Goal: Task Accomplishment & Management: Manage account settings

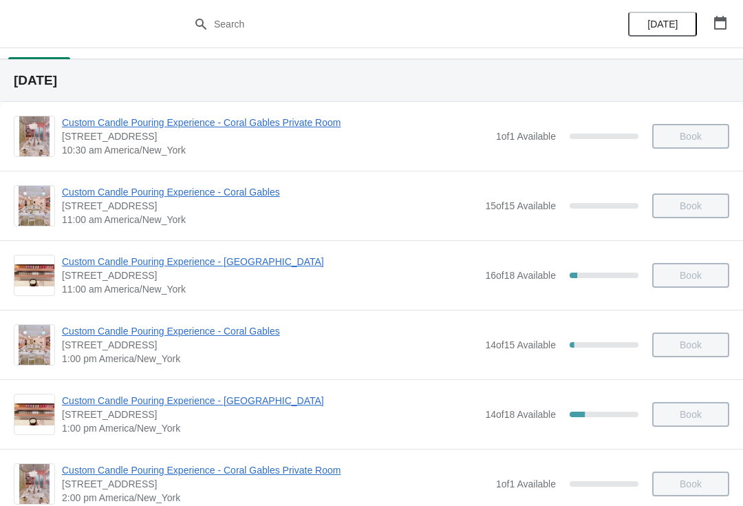
scroll to position [19, 0]
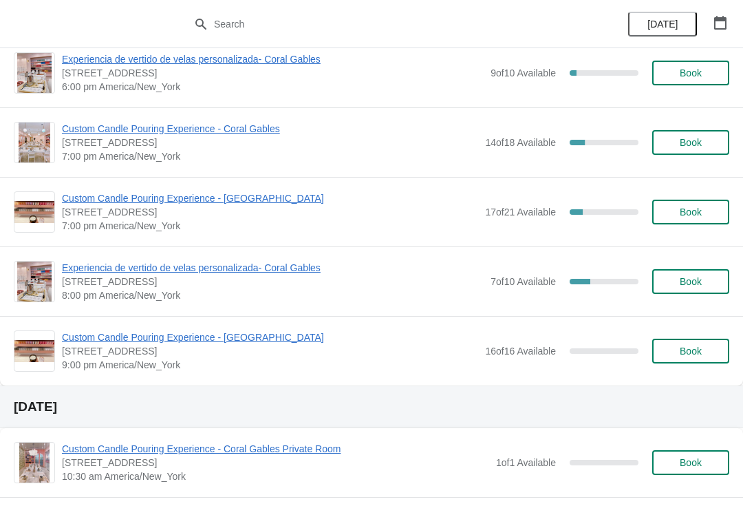
scroll to position [854, 0]
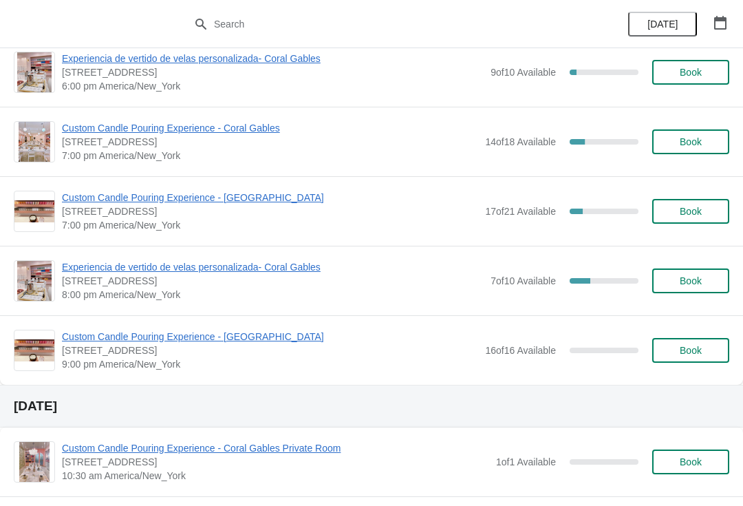
click at [178, 122] on span "Custom Candle Pouring Experience - Coral Gables" at bounding box center [270, 128] width 416 height 14
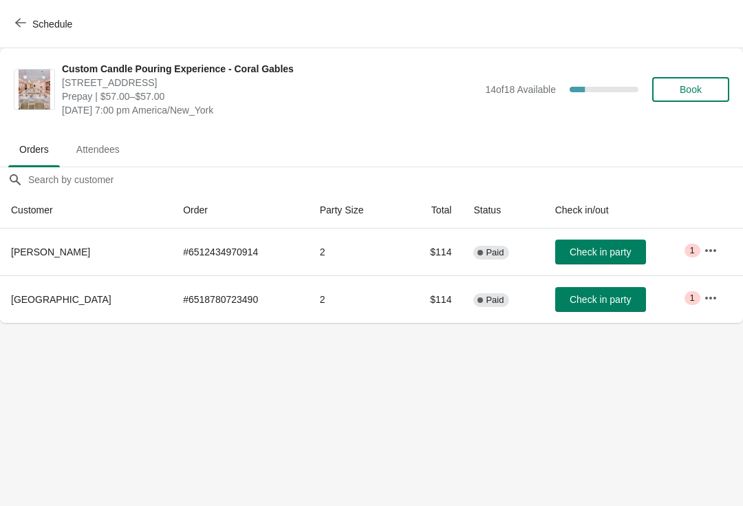
click at [612, 304] on span "Check in party" at bounding box center [600, 299] width 61 height 11
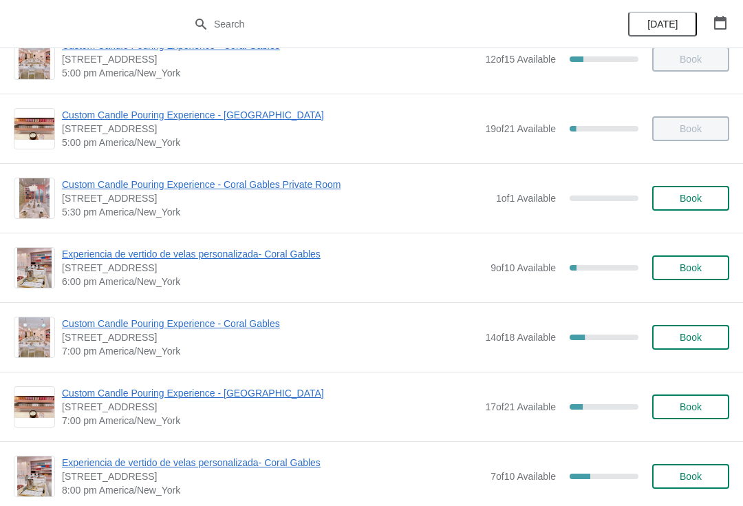
scroll to position [681, 0]
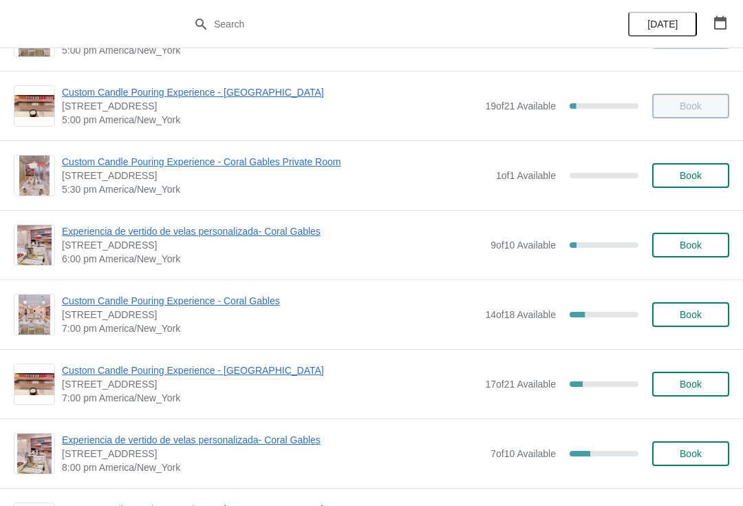
click at [72, 303] on span "Custom Candle Pouring Experience - Coral Gables" at bounding box center [270, 301] width 416 height 14
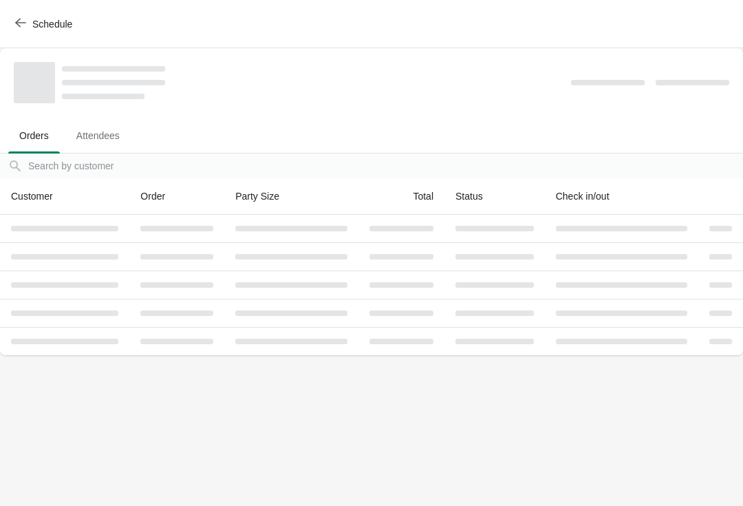
scroll to position [0, 0]
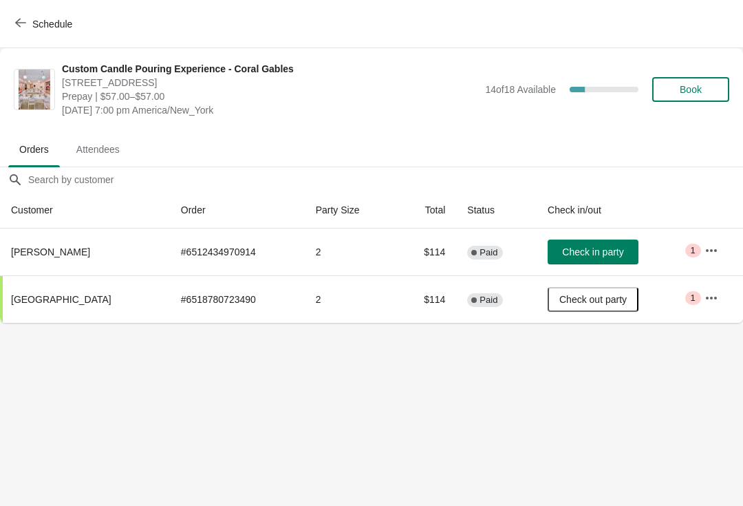
click at [711, 228] on td "Critical 1" at bounding box center [718, 251] width 50 height 47
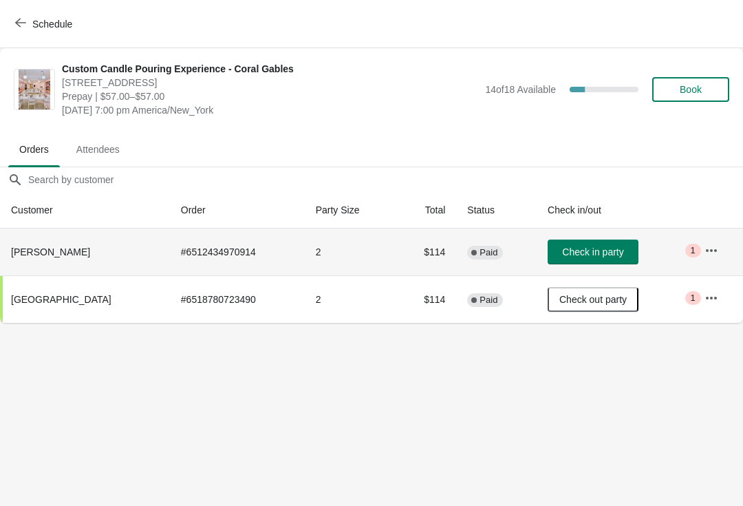
click at [709, 248] on icon "button" at bounding box center [712, 251] width 14 height 14
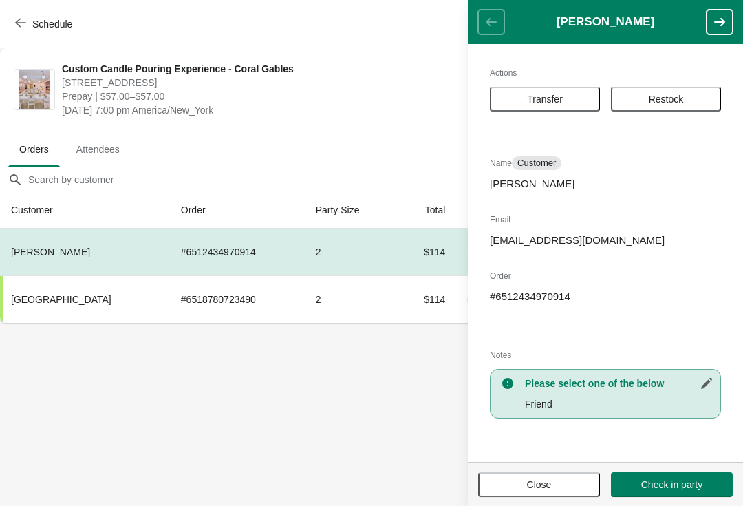
click at [656, 94] on span "Restock" at bounding box center [666, 99] width 35 height 11
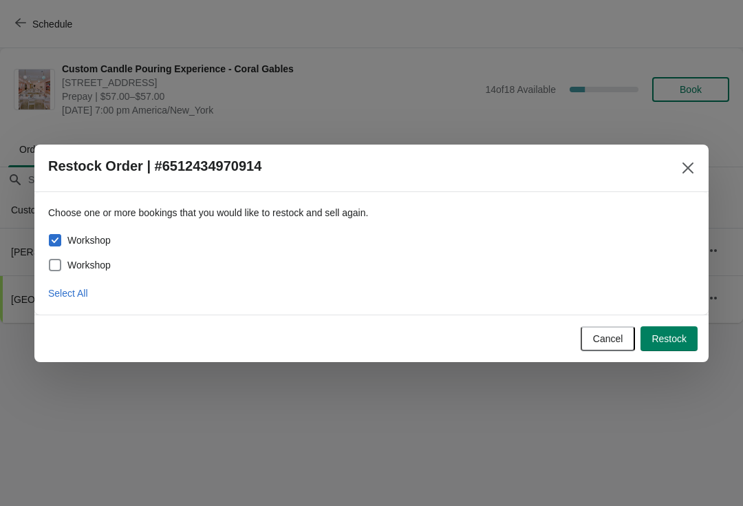
click at [71, 256] on label "Workshop" at bounding box center [79, 264] width 63 height 19
click at [50, 259] on input "Workshop" at bounding box center [49, 259] width 1 height 1
checkbox input "true"
click at [663, 333] on span "Restock" at bounding box center [669, 338] width 35 height 11
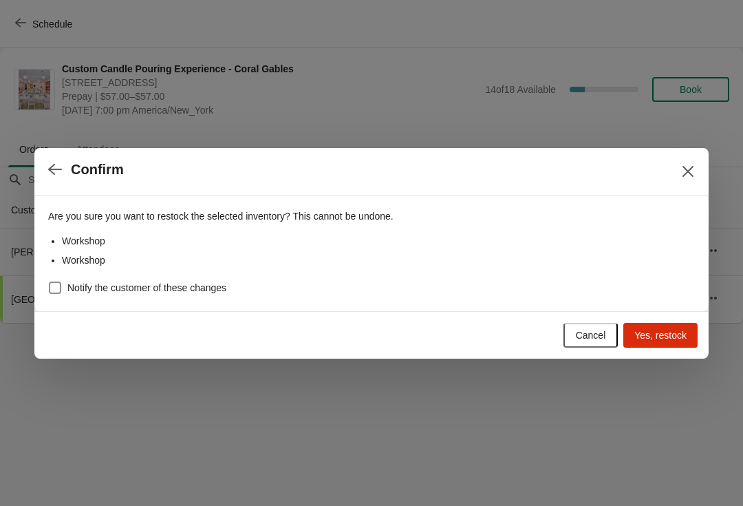
click at [666, 327] on button "Yes, restock" at bounding box center [660, 335] width 74 height 25
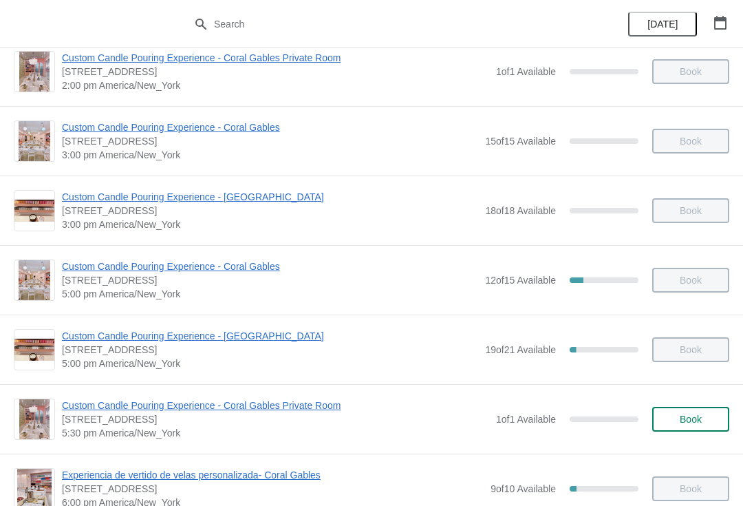
scroll to position [438, 0]
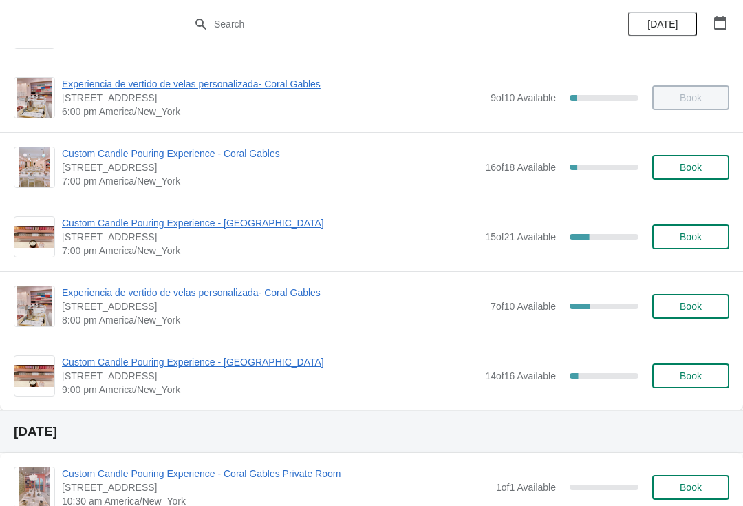
scroll to position [829, 0]
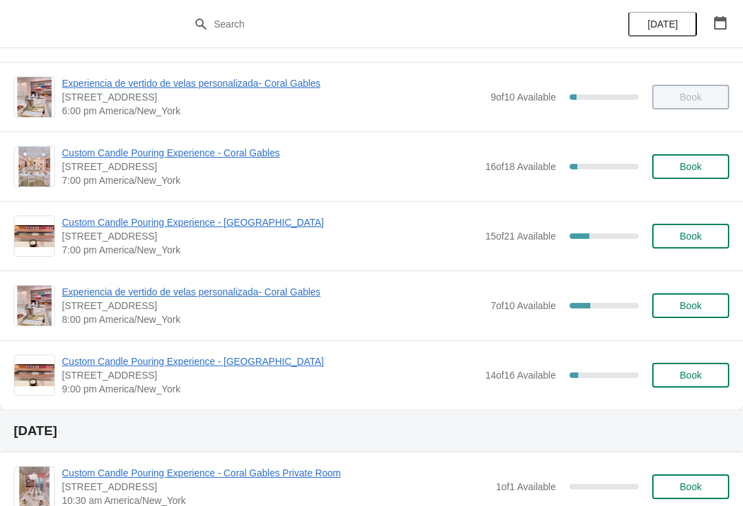
click at [71, 289] on span "Experiencia de vertido de velas personalizada- Coral Gables" at bounding box center [273, 292] width 422 height 14
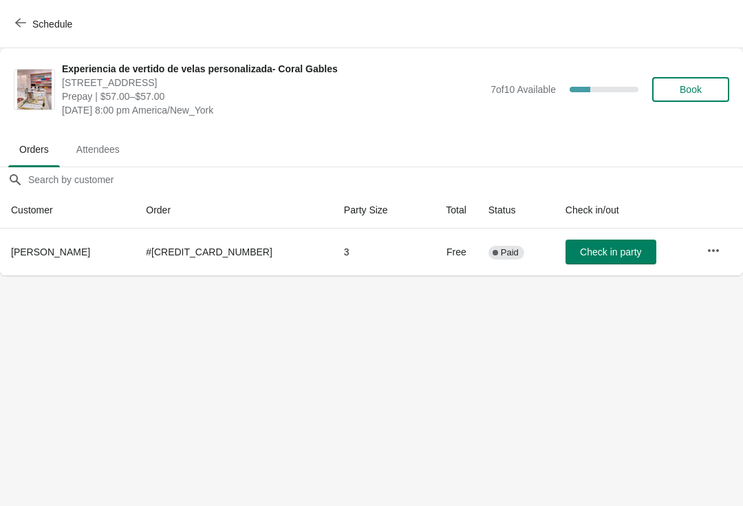
scroll to position [0, 0]
click at [718, 244] on button "button" at bounding box center [713, 250] width 25 height 25
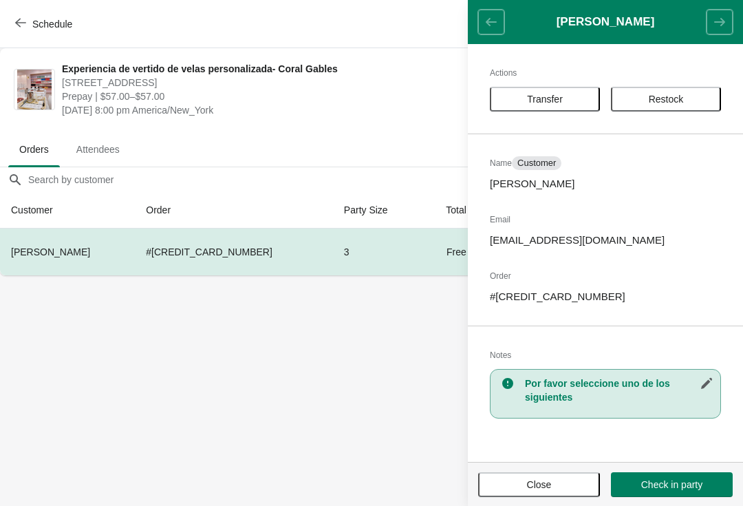
click at [536, 491] on button "Close" at bounding box center [539, 484] width 122 height 25
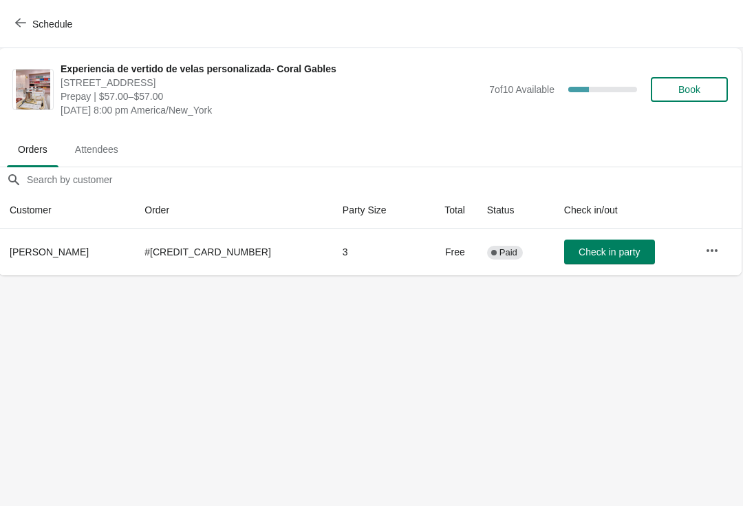
scroll to position [0, 1]
